Goal: Navigation & Orientation: Find specific page/section

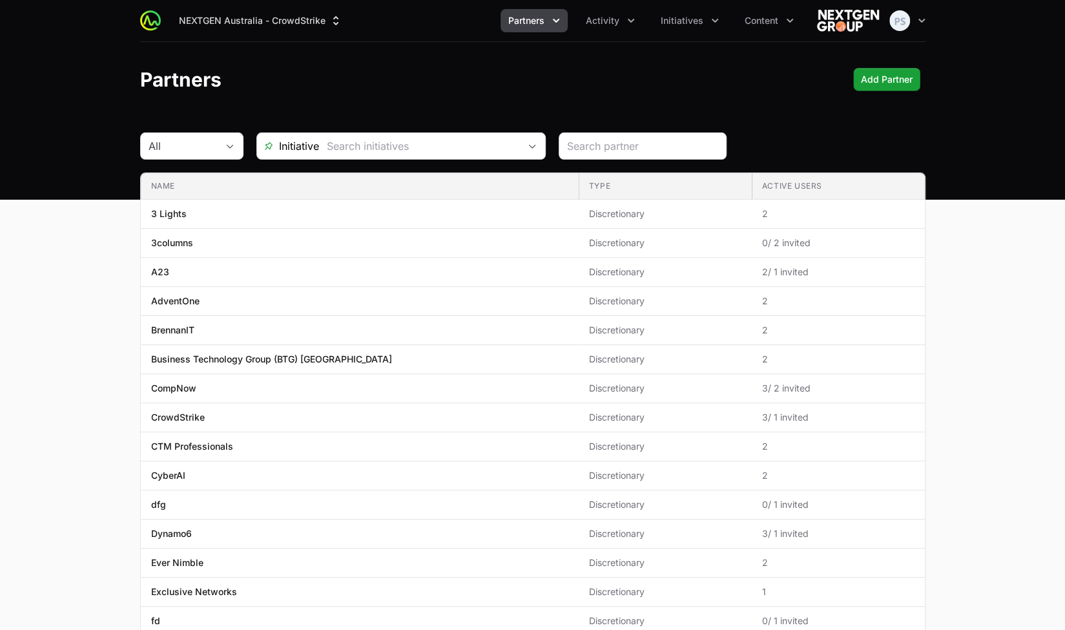
click at [607, 34] on div "NEXTGEN Australia - CrowdStrike Partners Activity Initiatives Content Open user…" at bounding box center [533, 20] width 786 height 41
click at [606, 32] on div "NEXTGEN Australia - CrowdStrike Partners Activity Initiatives Content Open user…" at bounding box center [533, 20] width 786 height 41
click at [605, 25] on span "Activity" at bounding box center [603, 20] width 34 height 13
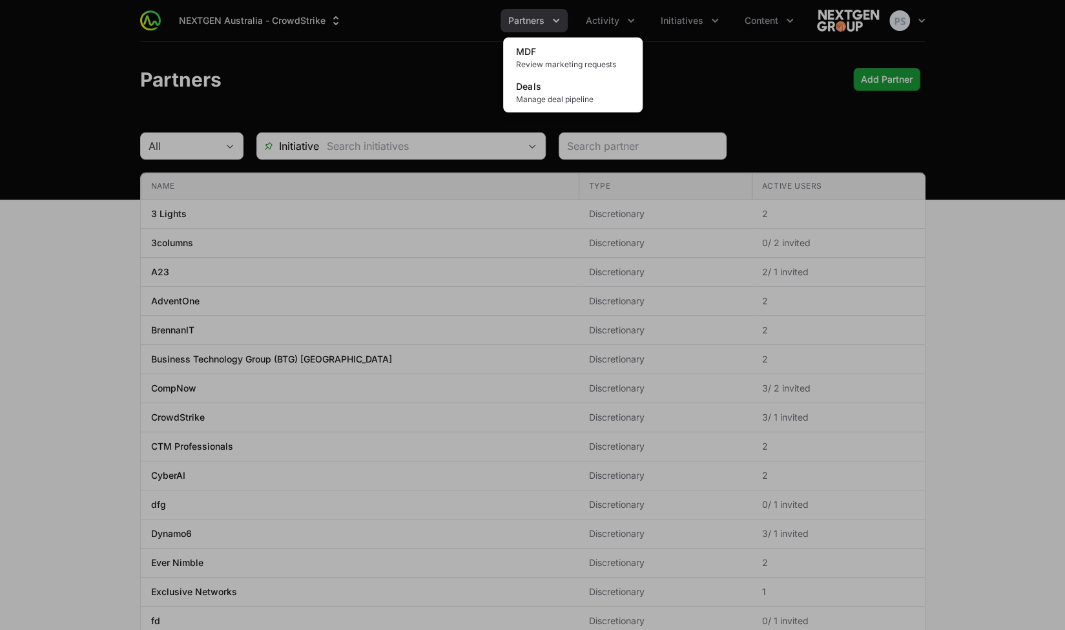
click at [675, 43] on div "Activity menu" at bounding box center [532, 315] width 1065 height 630
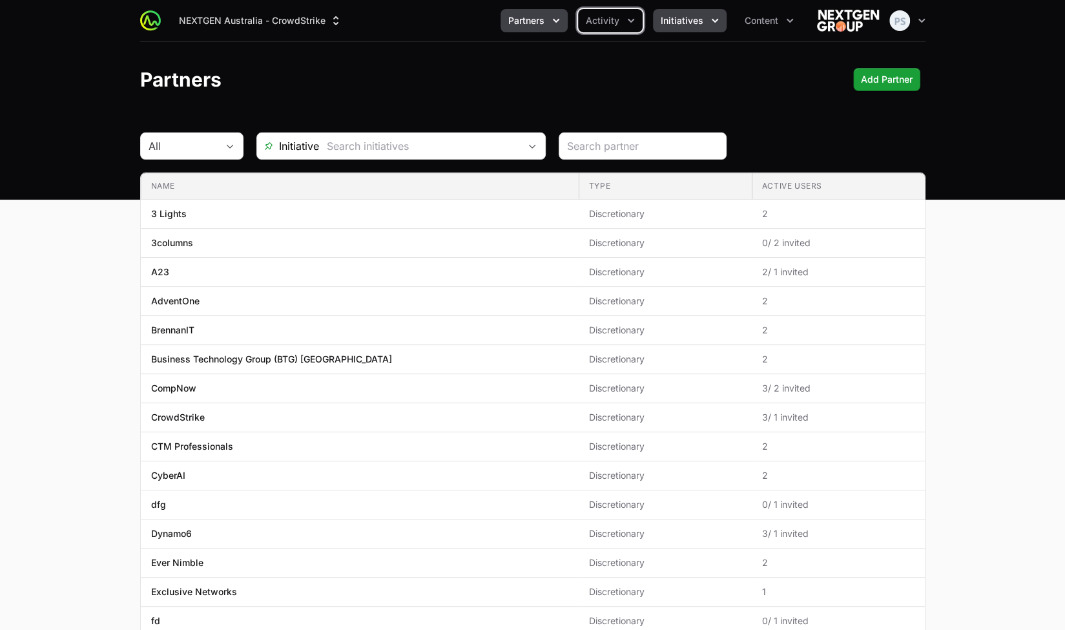
click at [678, 28] on button "Initiatives" at bounding box center [690, 20] width 74 height 23
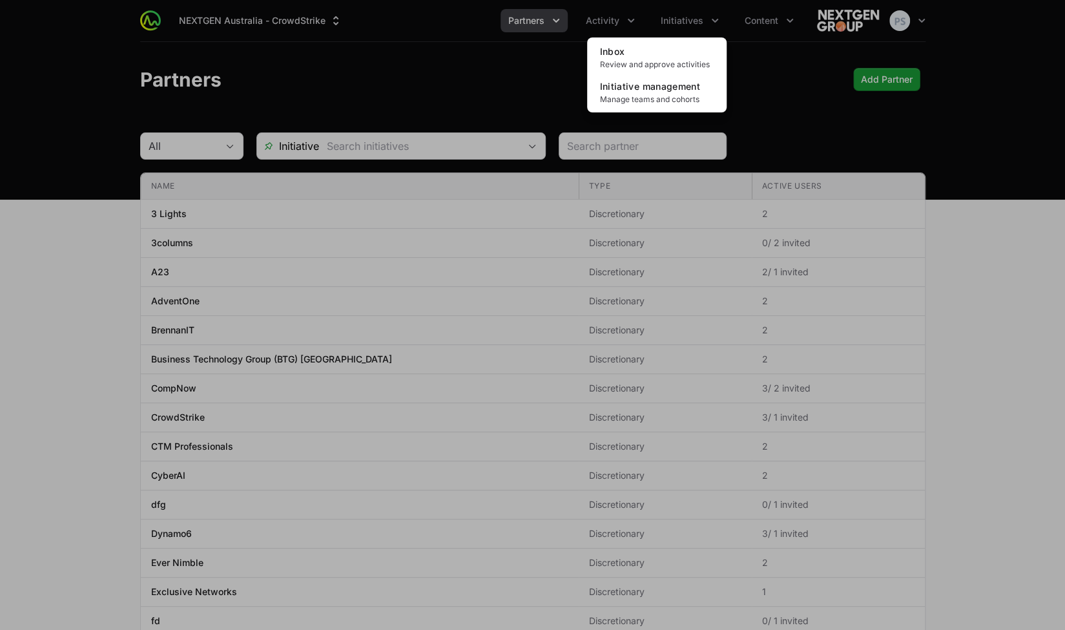
click at [598, 21] on div "Initiatives menu" at bounding box center [532, 315] width 1065 height 630
click at [598, 21] on span "Activity" at bounding box center [603, 20] width 34 height 13
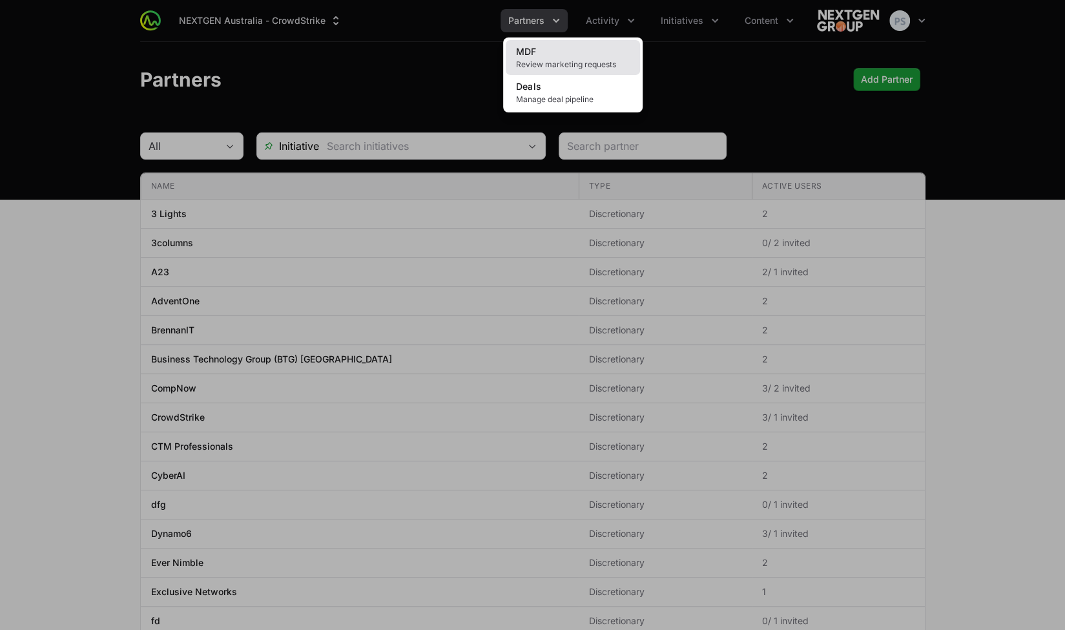
click at [571, 56] on link "MDF Review marketing requests" at bounding box center [573, 57] width 134 height 35
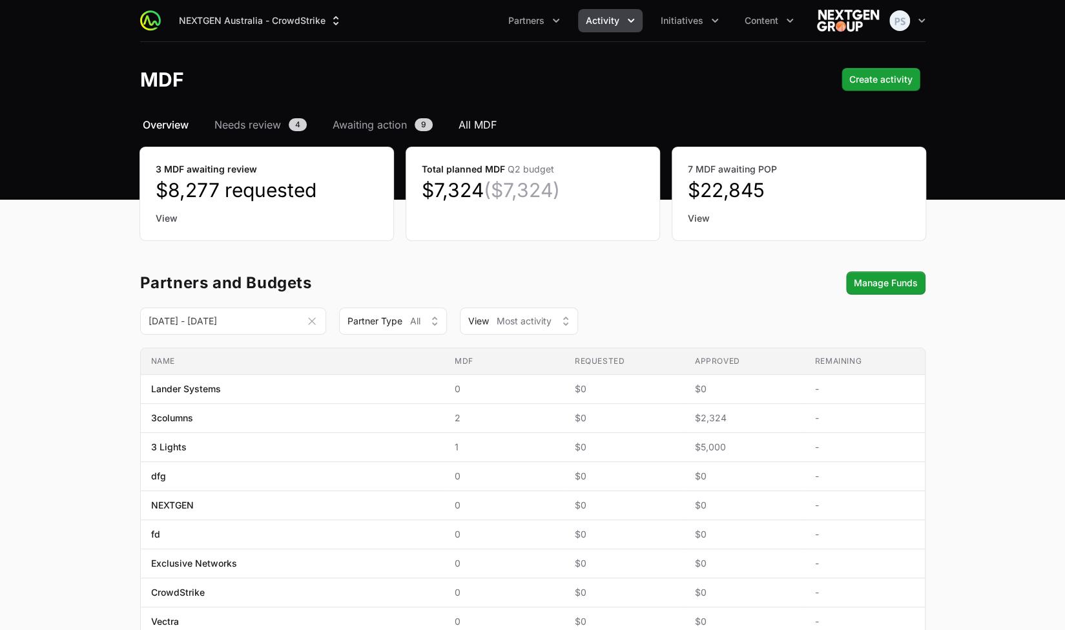
click at [483, 123] on span "All MDF" at bounding box center [478, 125] width 38 height 16
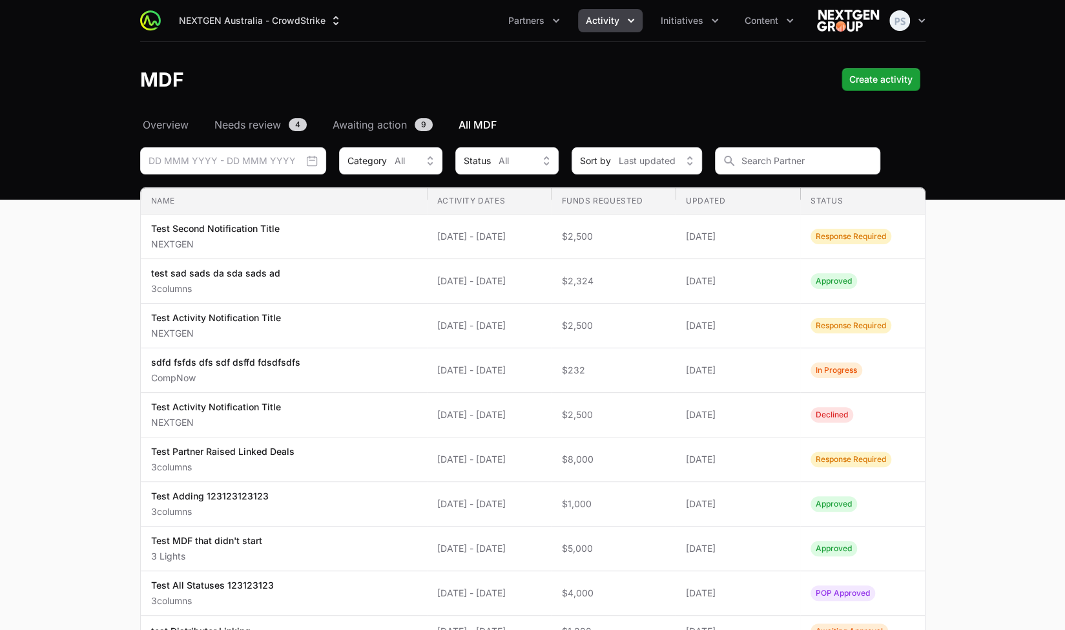
click at [598, 28] on button "Activity" at bounding box center [610, 20] width 65 height 23
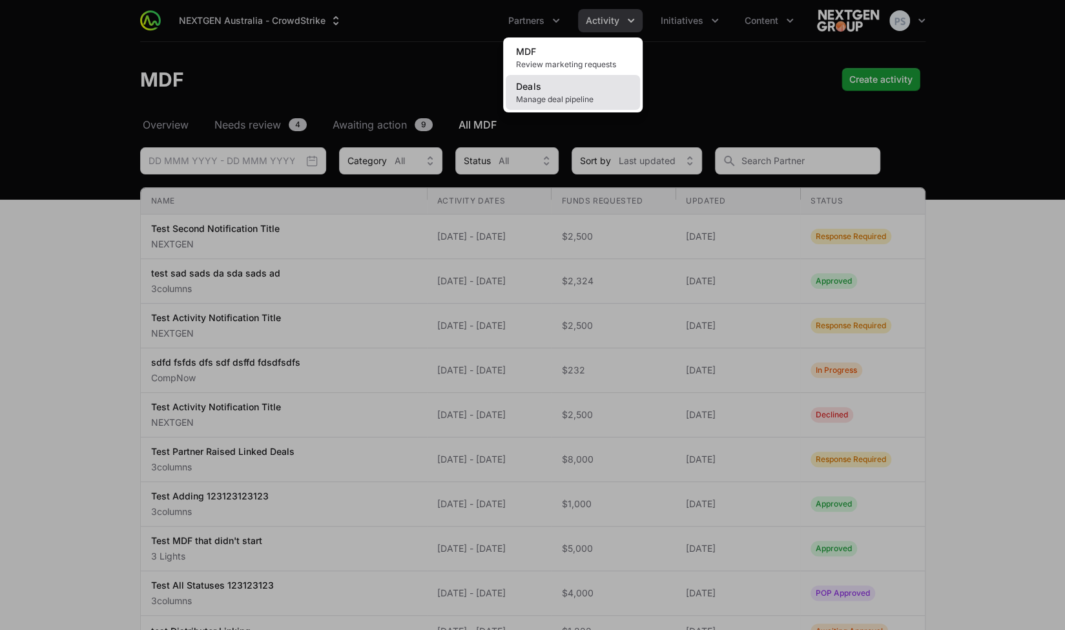
click at [571, 85] on link "Deals Manage deal pipeline" at bounding box center [573, 92] width 134 height 35
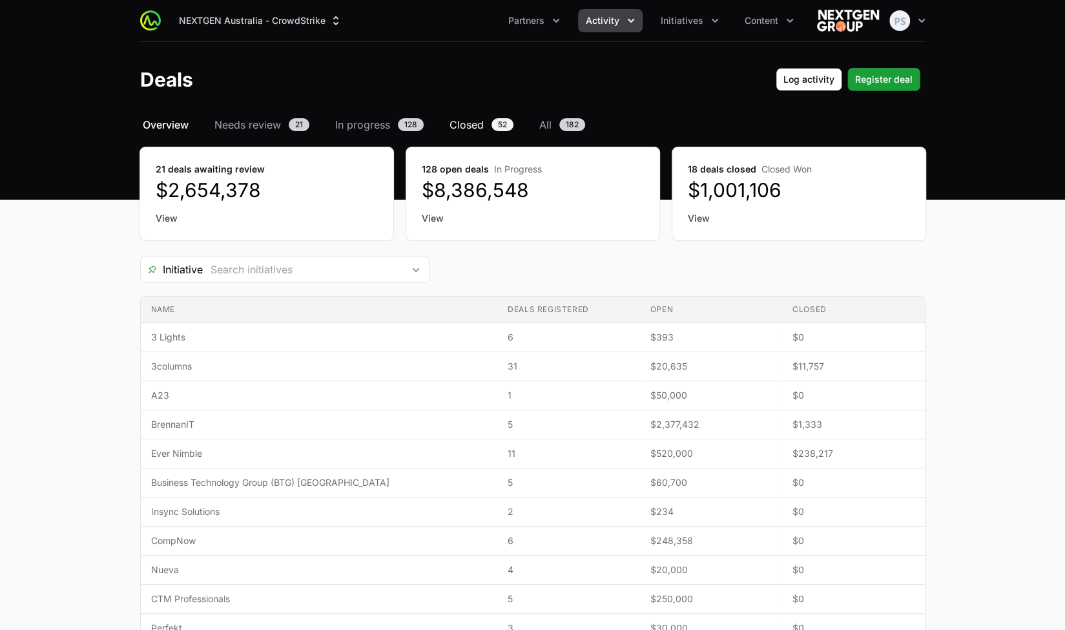
click at [472, 118] on span "Closed" at bounding box center [467, 125] width 34 height 16
